Goal: Task Accomplishment & Management: Complete application form

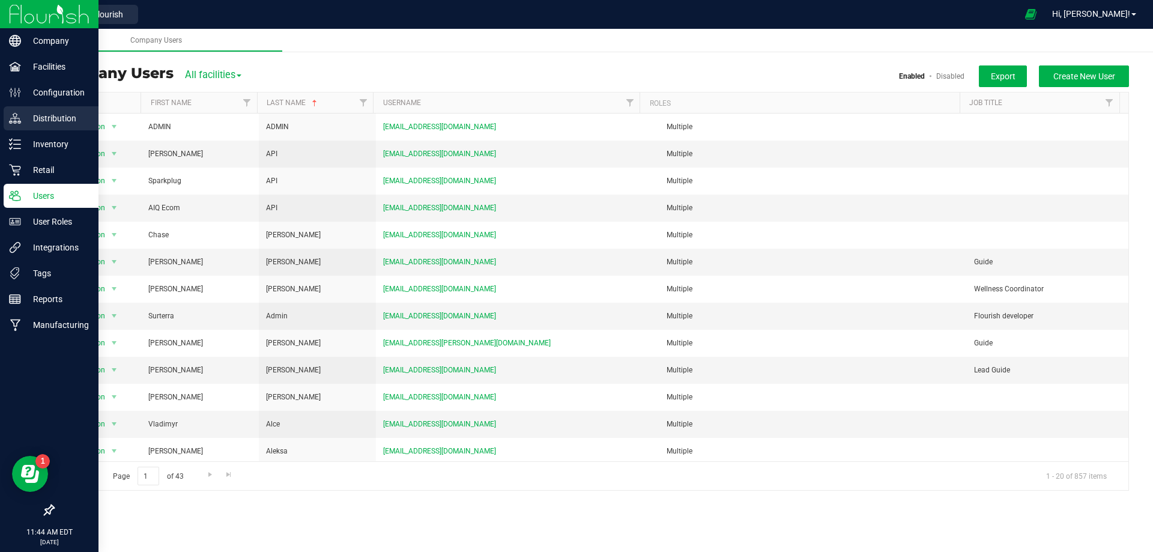
click at [51, 112] on p "Distribution" at bounding box center [57, 118] width 72 height 14
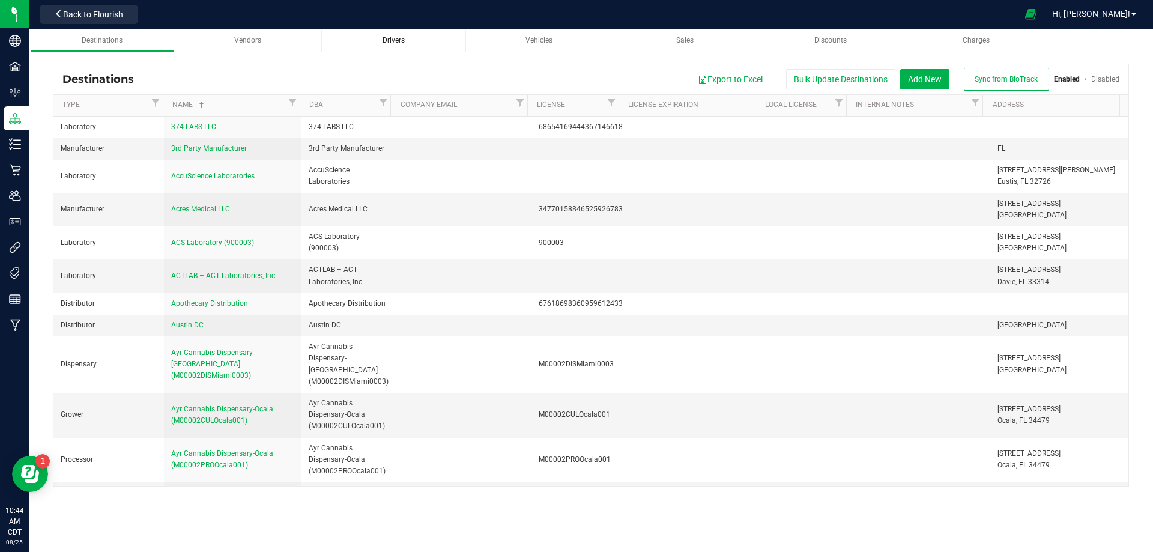
click at [385, 41] on span "Drivers" at bounding box center [393, 40] width 22 height 8
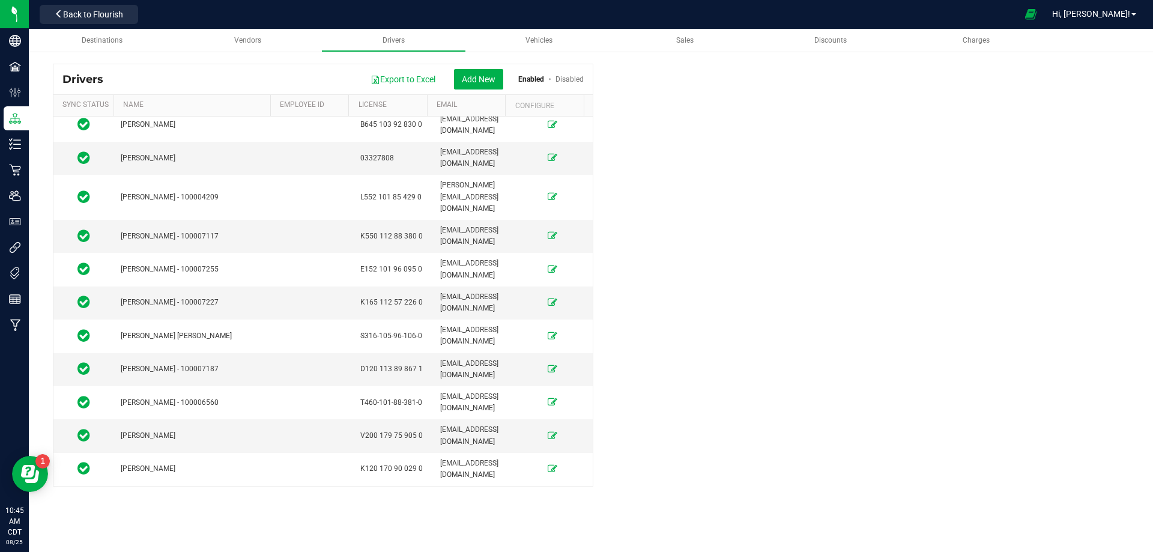
scroll to position [2101, 0]
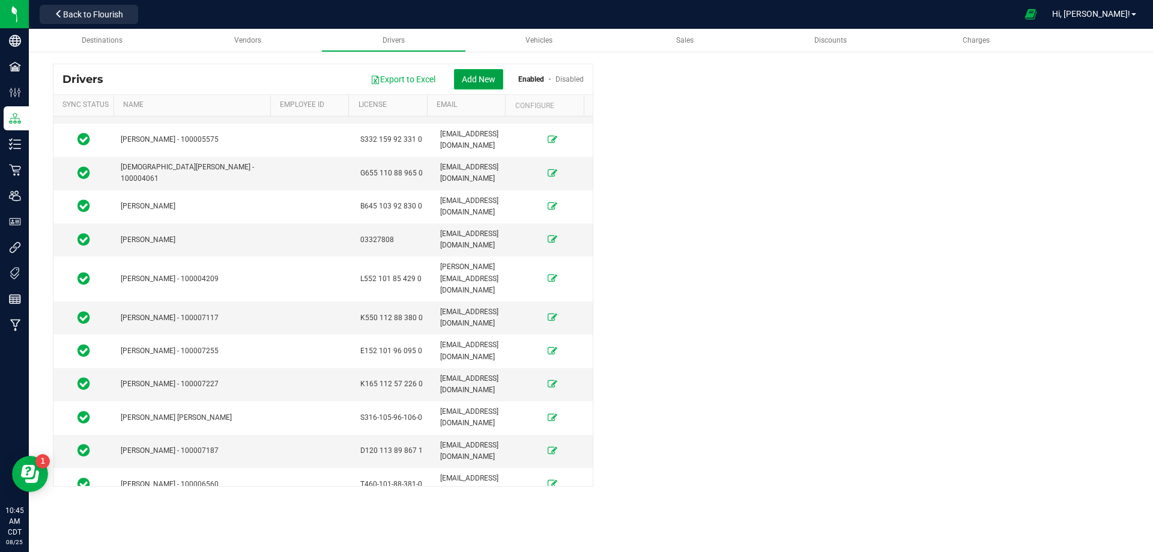
click at [469, 76] on button "Add New" at bounding box center [478, 79] width 49 height 20
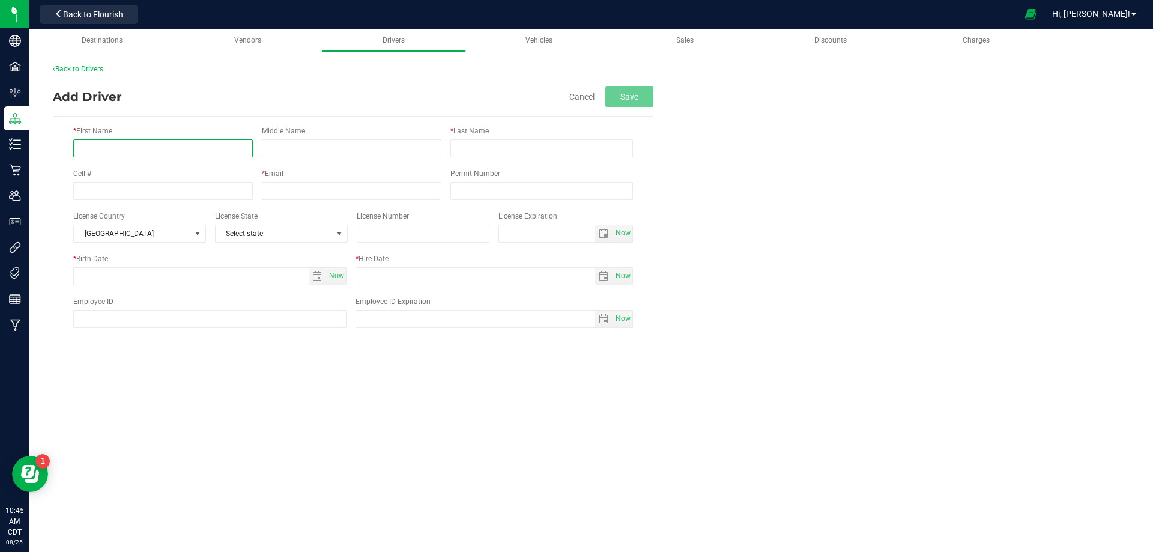
click at [135, 157] on input "* First Name" at bounding box center [162, 148] width 179 height 18
type input "[PERSON_NAME]"
click at [483, 148] on input "* Last Name" at bounding box center [541, 148] width 182 height 18
click at [325, 280] on span "select" at bounding box center [317, 276] width 17 height 17
type input "[PERSON_NAME]"
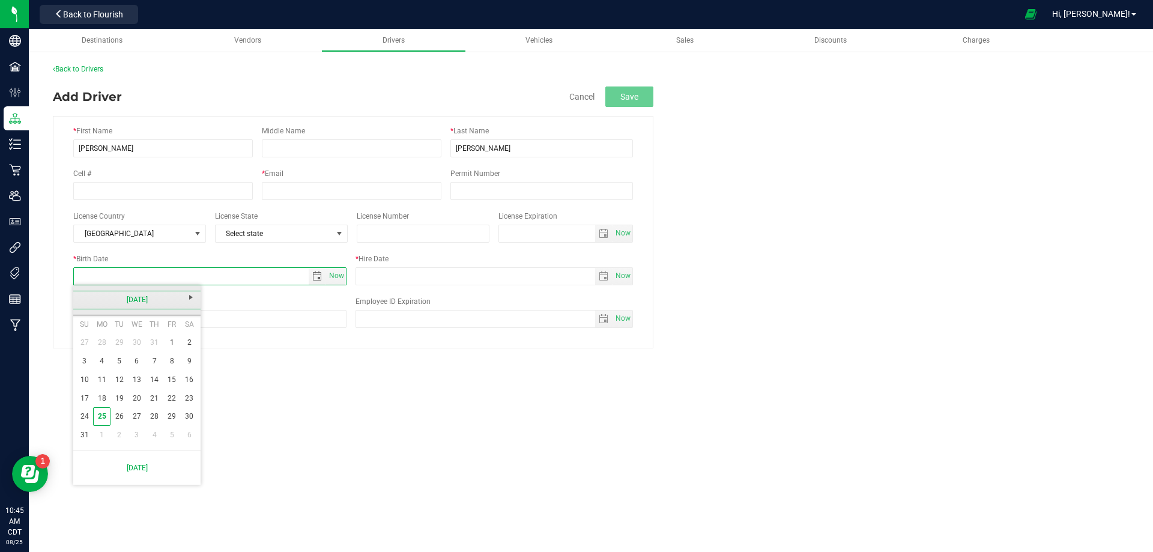
click at [170, 303] on link "[DATE]" at bounding box center [137, 300] width 129 height 19
click at [146, 300] on link "2025" at bounding box center [137, 300] width 129 height 19
click at [160, 302] on link "[DATE]-[DATE]" at bounding box center [137, 300] width 129 height 19
click at [116, 334] on link "[DATE] - [DATE]" at bounding box center [121, 332] width 31 height 31
click at [173, 339] on link "2002" at bounding box center [182, 332] width 31 height 31
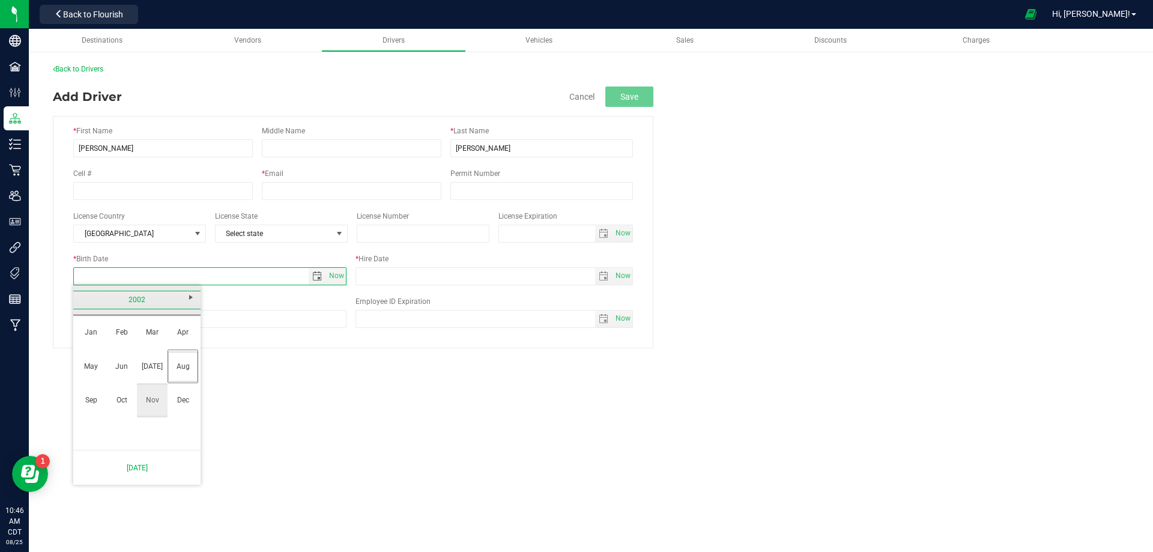
click at [152, 389] on link "Nov" at bounding box center [152, 400] width 31 height 31
click at [118, 414] on link "26" at bounding box center [118, 416] width 17 height 19
type input "[DATE]"
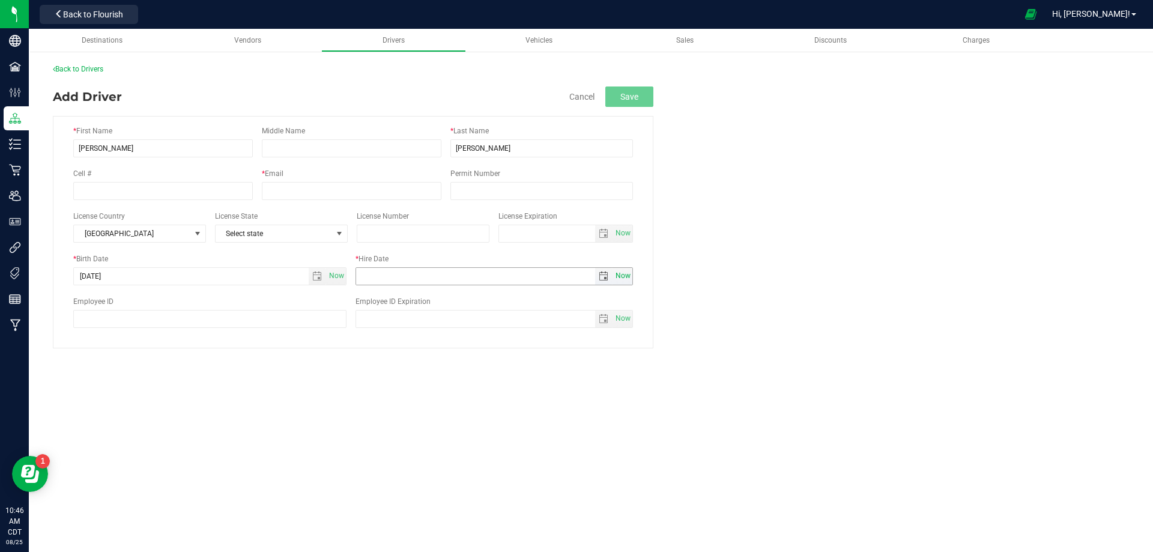
click at [626, 278] on span "Now" at bounding box center [623, 275] width 20 height 17
click at [603, 276] on span "select" at bounding box center [604, 276] width 10 height 10
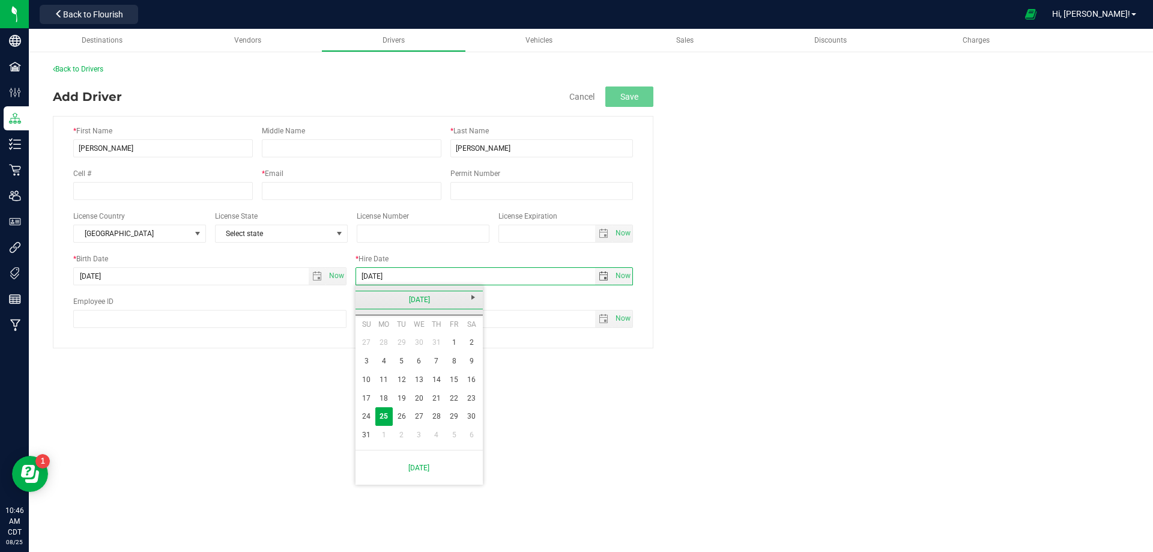
click at [422, 297] on link "[DATE]" at bounding box center [419, 300] width 129 height 19
click at [429, 366] on link "[DATE]" at bounding box center [434, 366] width 31 height 31
click at [382, 413] on link "28" at bounding box center [383, 416] width 17 height 19
type input "[DATE]"
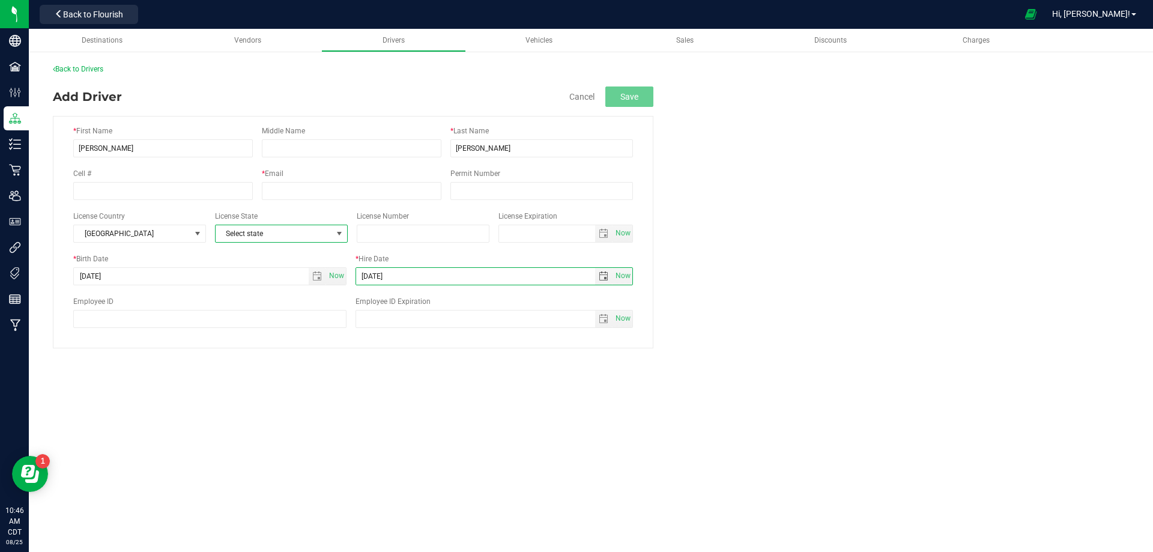
click at [343, 231] on span at bounding box center [339, 234] width 10 height 10
click at [320, 235] on span "Select state" at bounding box center [274, 233] width 116 height 17
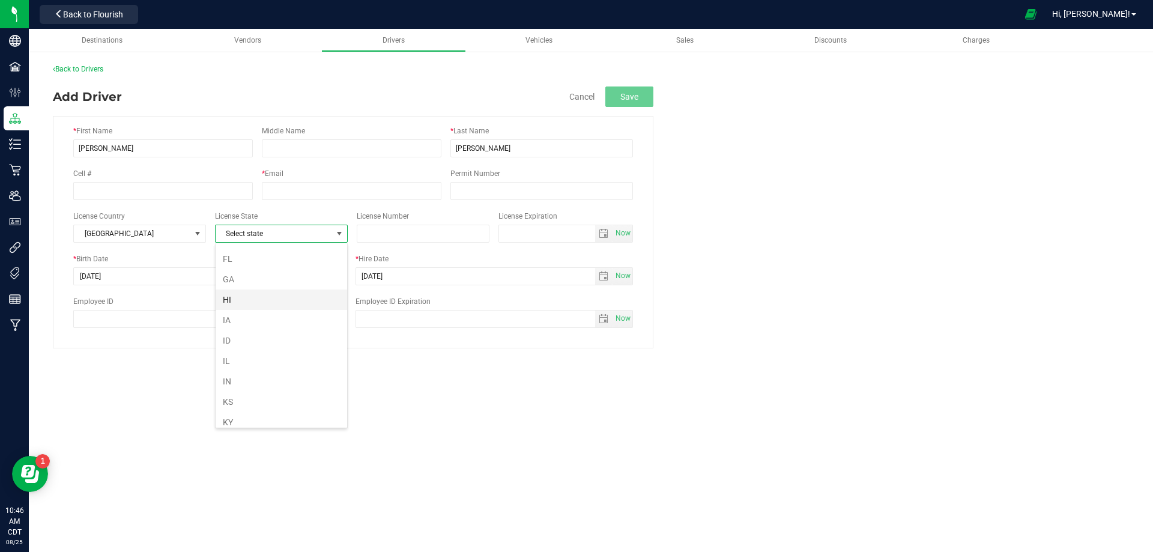
scroll to position [120, 0]
click at [234, 318] on li "FL" at bounding box center [281, 319] width 131 height 20
click at [430, 237] on input "text" at bounding box center [423, 234] width 133 height 18
click at [394, 225] on input "text" at bounding box center [423, 234] width 133 height 18
paste input "H655 329 02 926 0"
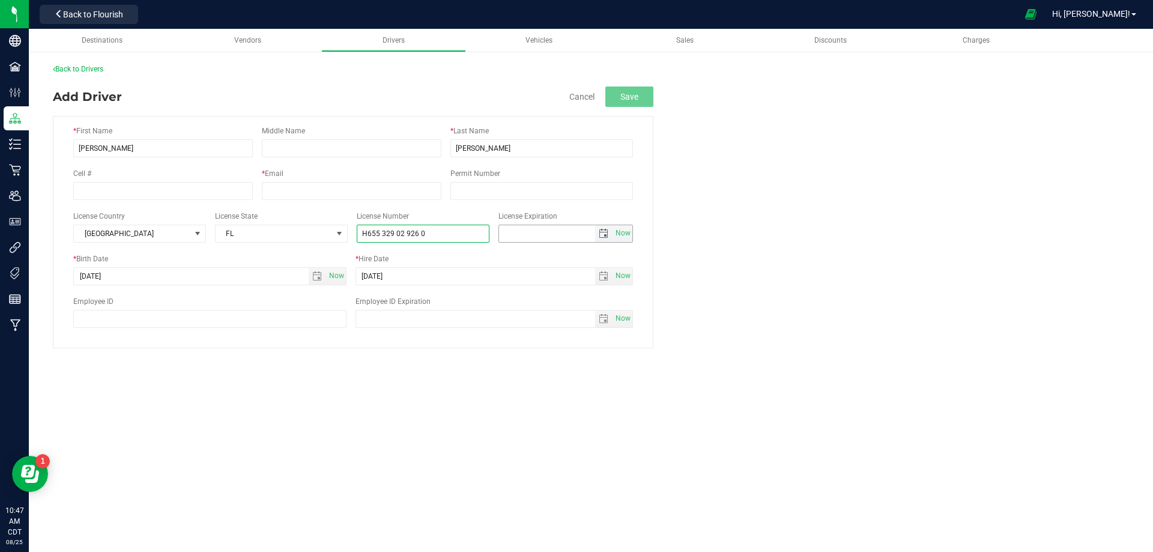
type input "H655 329 02 926 0"
click at [560, 236] on input "text" at bounding box center [547, 233] width 97 height 17
click at [602, 231] on span "select" at bounding box center [604, 234] width 10 height 10
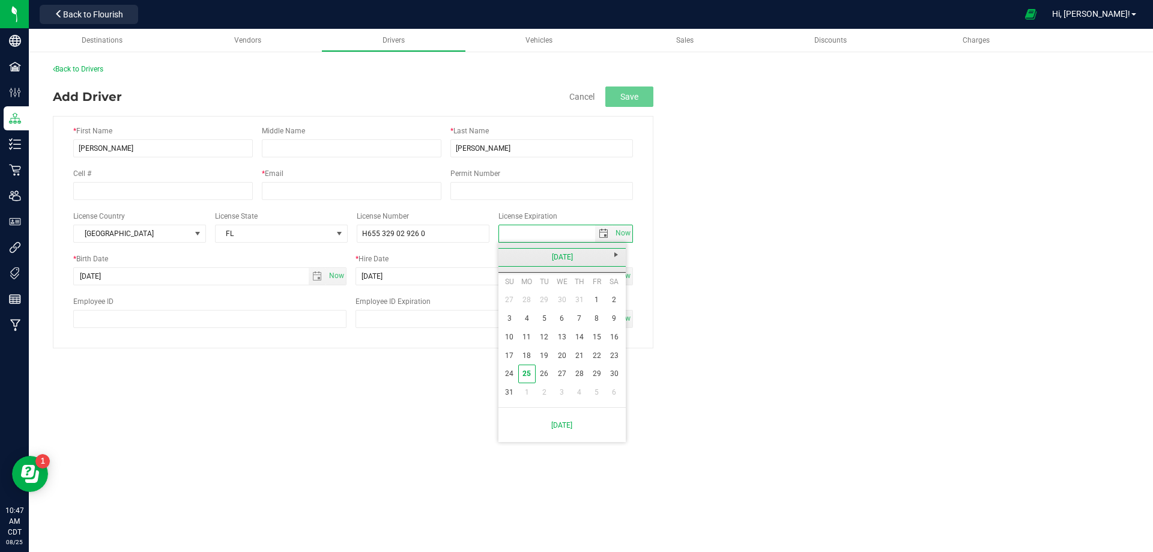
click at [583, 259] on link "[DATE]" at bounding box center [562, 257] width 129 height 19
click at [563, 256] on link "2025" at bounding box center [562, 257] width 129 height 19
click at [603, 327] on link "2026" at bounding box center [608, 324] width 31 height 31
click at [581, 350] on link "Nov" at bounding box center [577, 357] width 31 height 31
click at [578, 352] on link "26" at bounding box center [578, 355] width 17 height 19
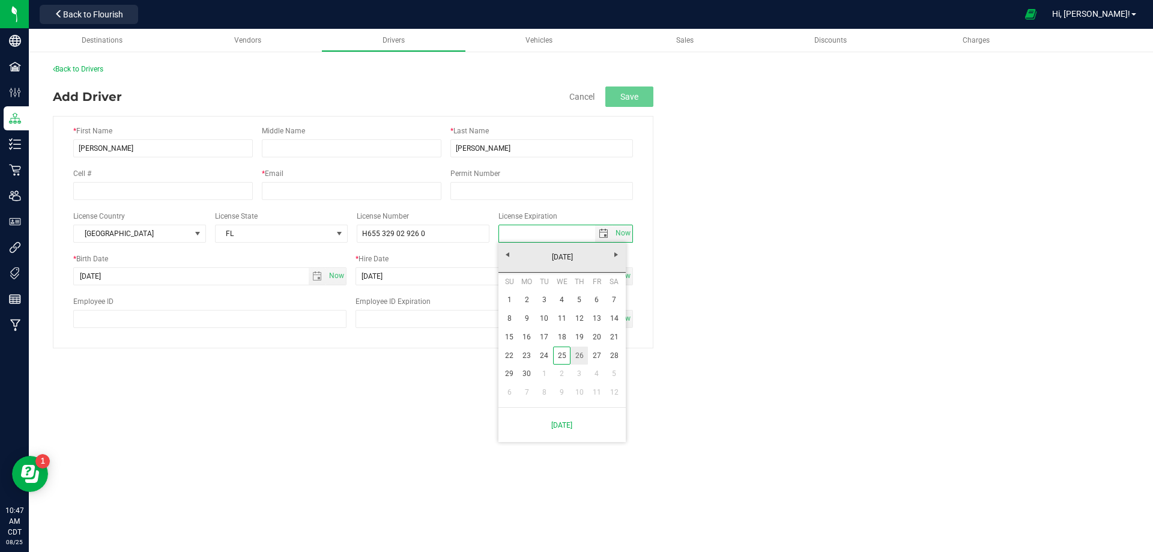
type input "[DATE]"
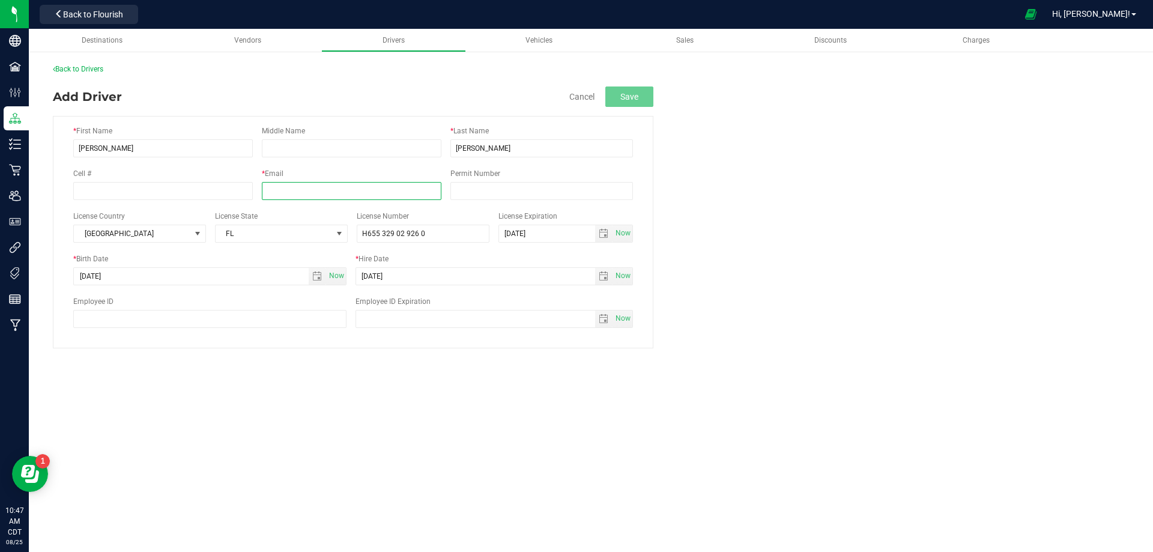
click at [355, 189] on input "text" at bounding box center [351, 191] width 179 height 18
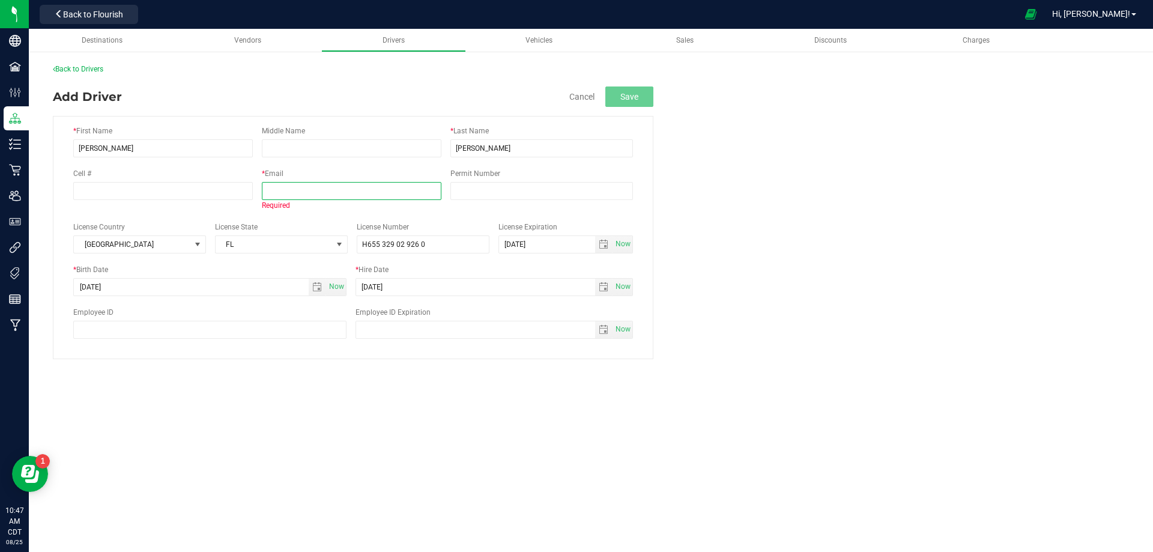
click at [294, 196] on input "text" at bounding box center [351, 191] width 179 height 18
paste input "[PERSON_NAME][EMAIL_ADDRESS][DOMAIN_NAME]"
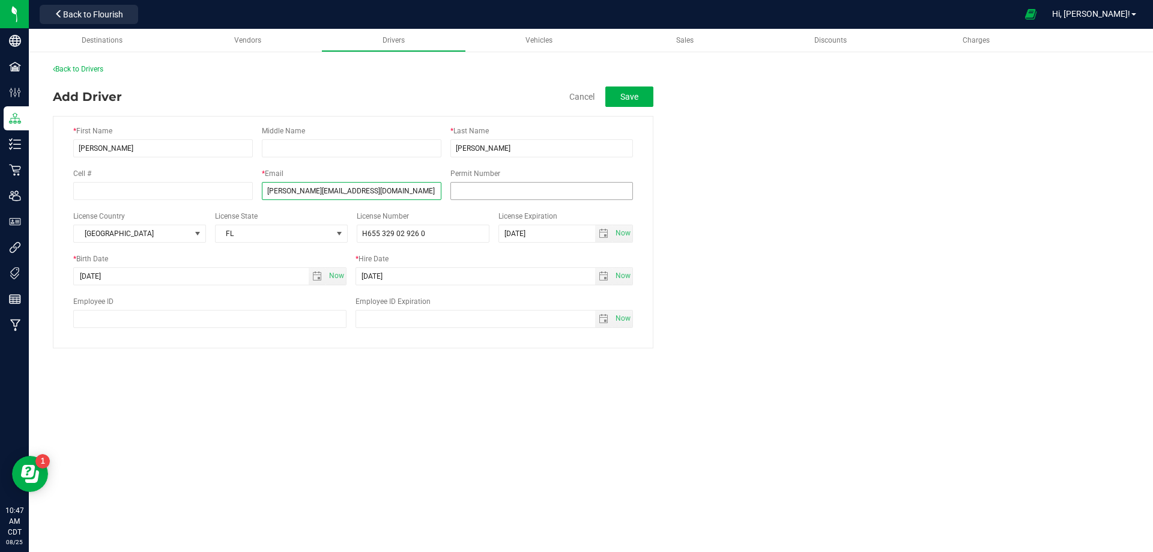
type input "[PERSON_NAME][EMAIL_ADDRESS][DOMAIN_NAME]"
click at [495, 184] on input "Permit Number" at bounding box center [541, 191] width 182 height 18
click at [621, 98] on button "Save" at bounding box center [629, 96] width 48 height 20
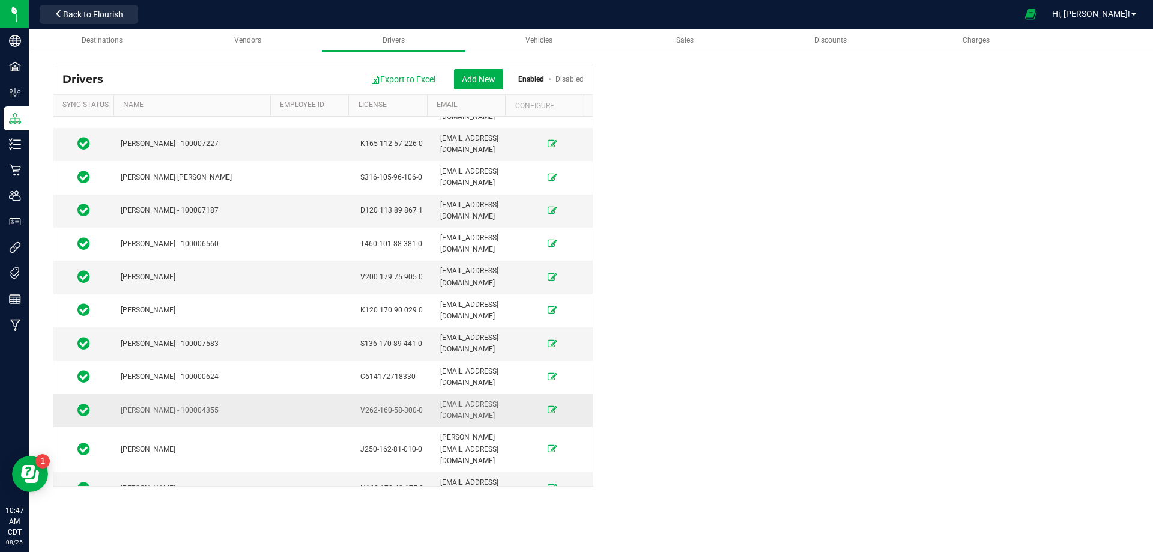
scroll to position [2401, 0]
